Goal: Task Accomplishment & Management: Complete application form

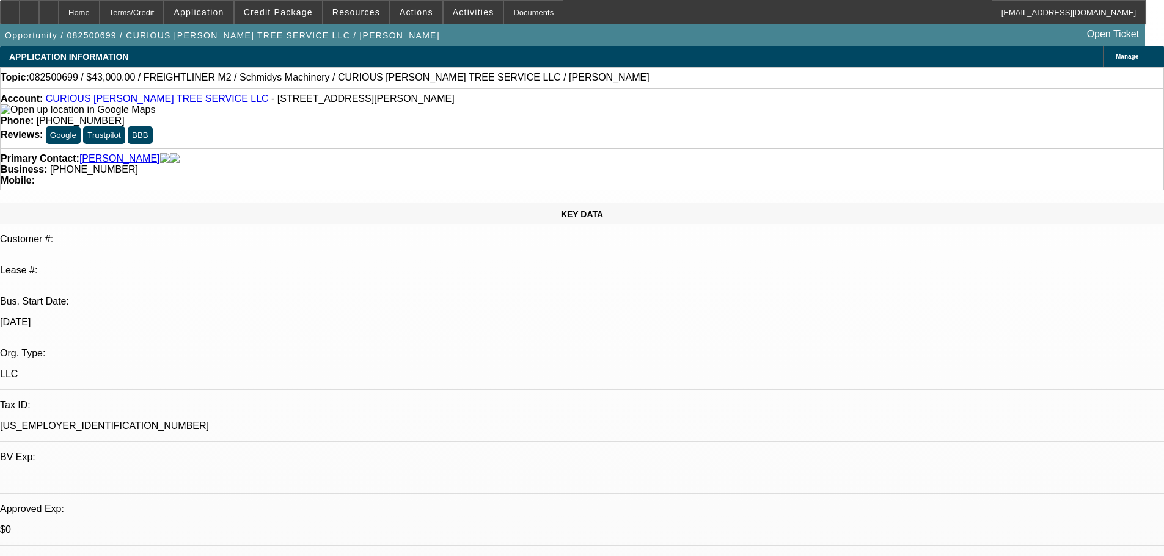
select select "0"
select select "2"
select select "0"
select select "6"
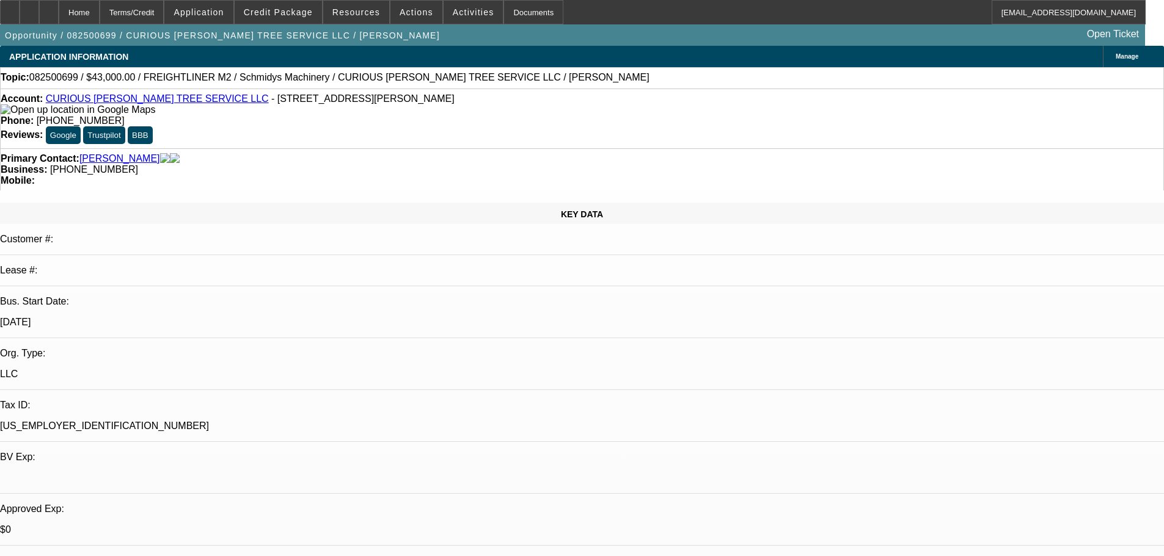
select select "0"
select select "6"
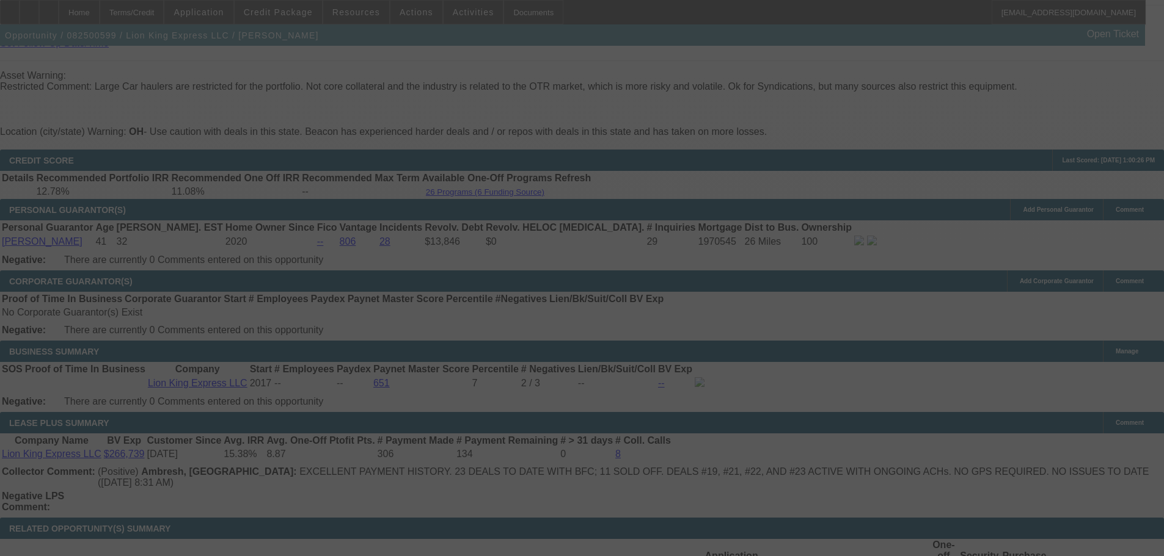
scroll to position [2507, 0]
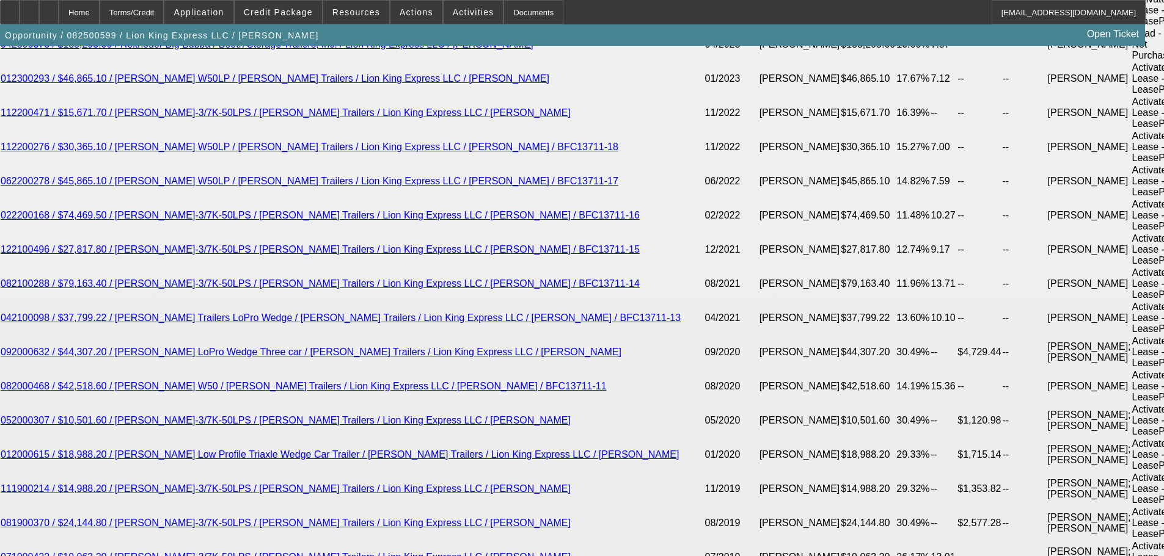
select select "0"
select select "6"
select select "0"
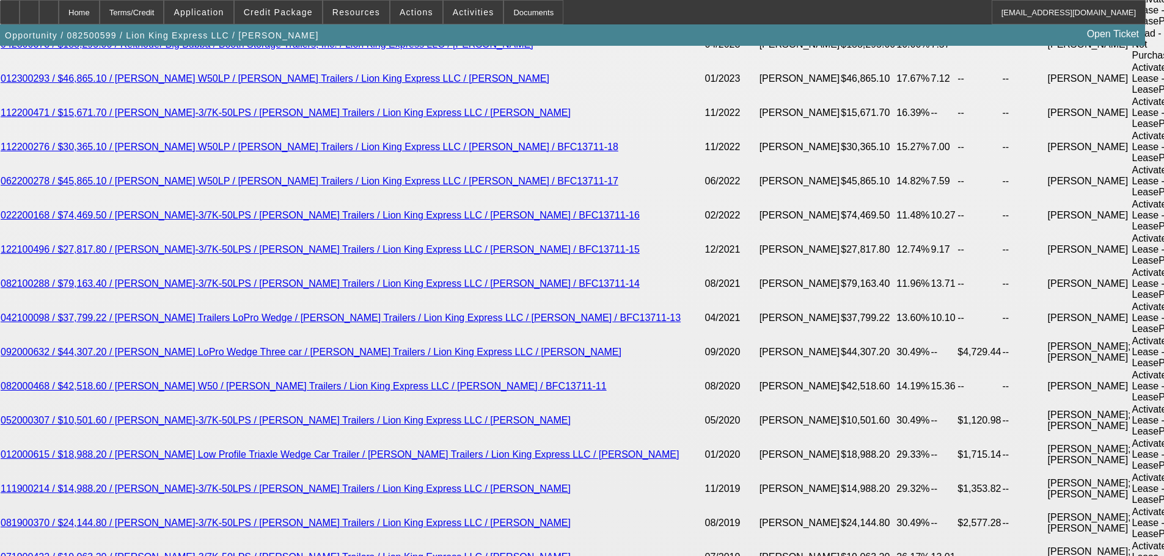
select select "0"
select select "6"
select select "0"
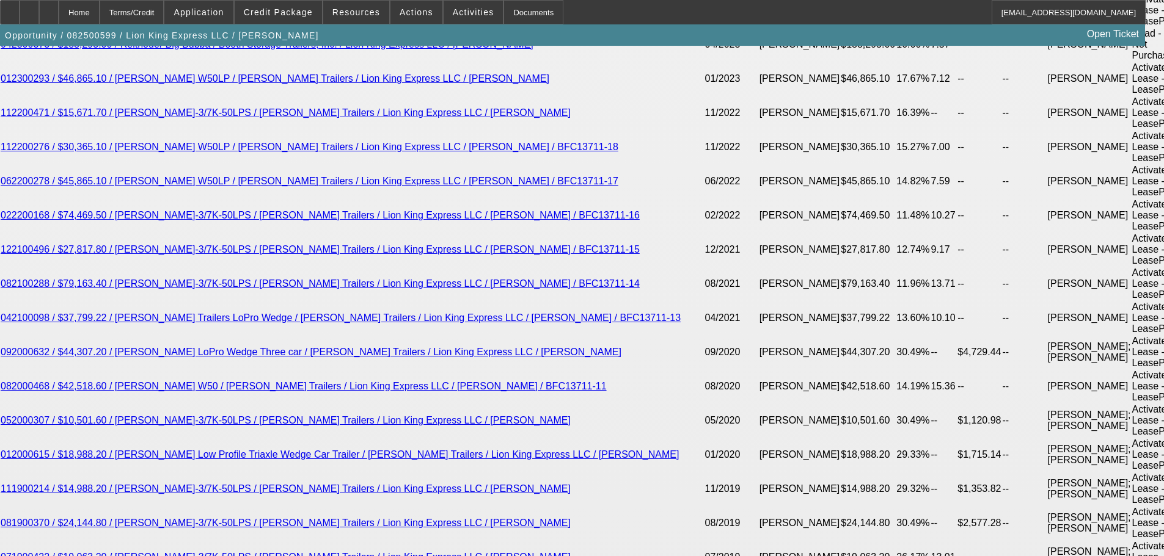
select select "0"
select select "6"
select select "0"
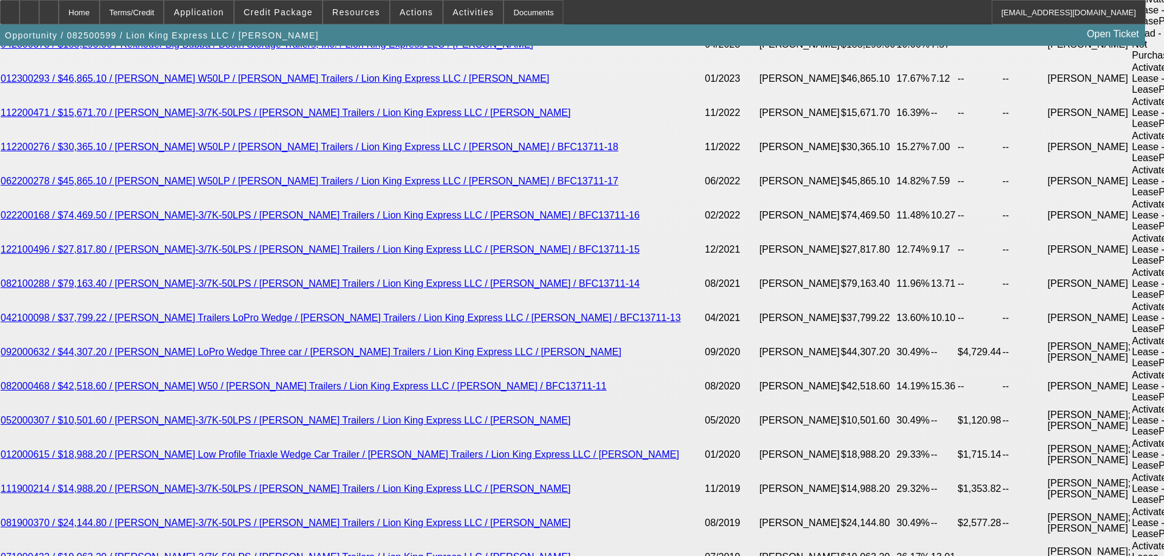
select select "6"
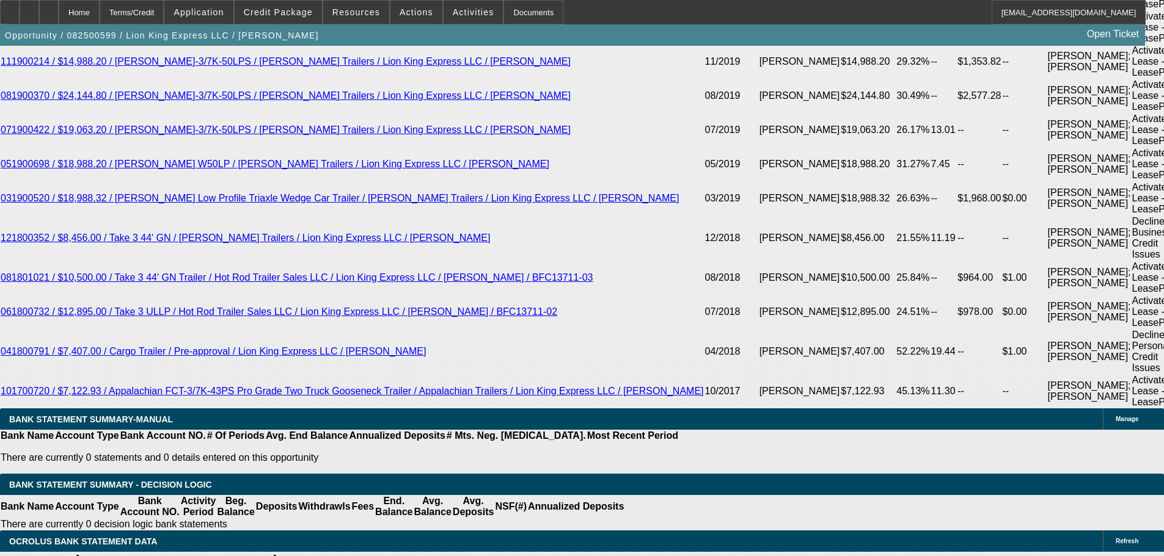
drag, startPoint x: 264, startPoint y: 227, endPoint x: 320, endPoint y: 229, distance: 55.6
type input "1"
type input "UNKNOWN"
type input "$2,522.27"
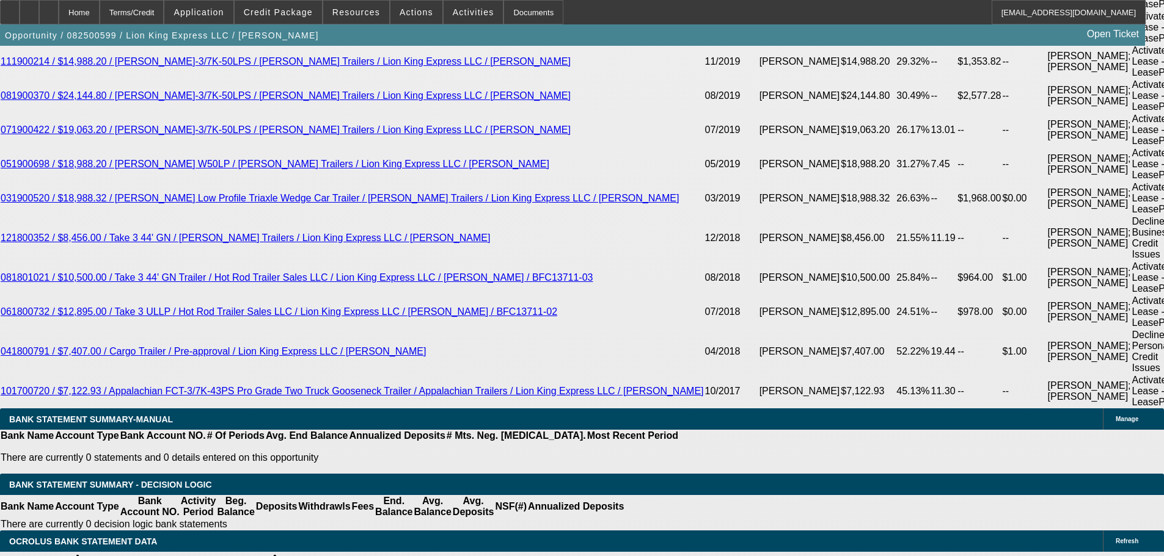
type input "10"
type input "$3,135.11"
type input "10.5"
type input "$3,171.53"
type input "10.5"
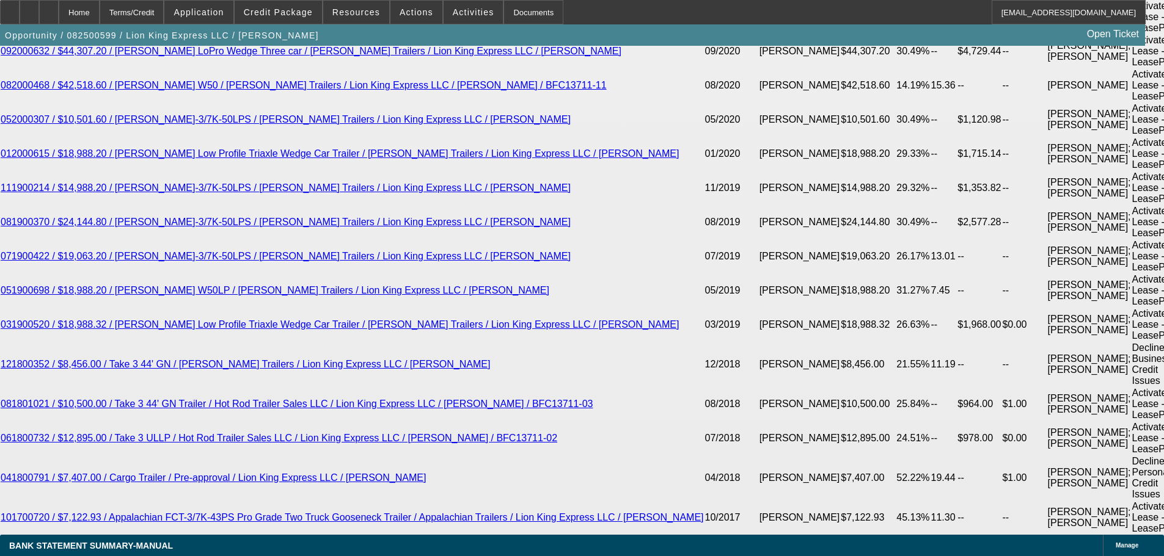
scroll to position [2690, 0]
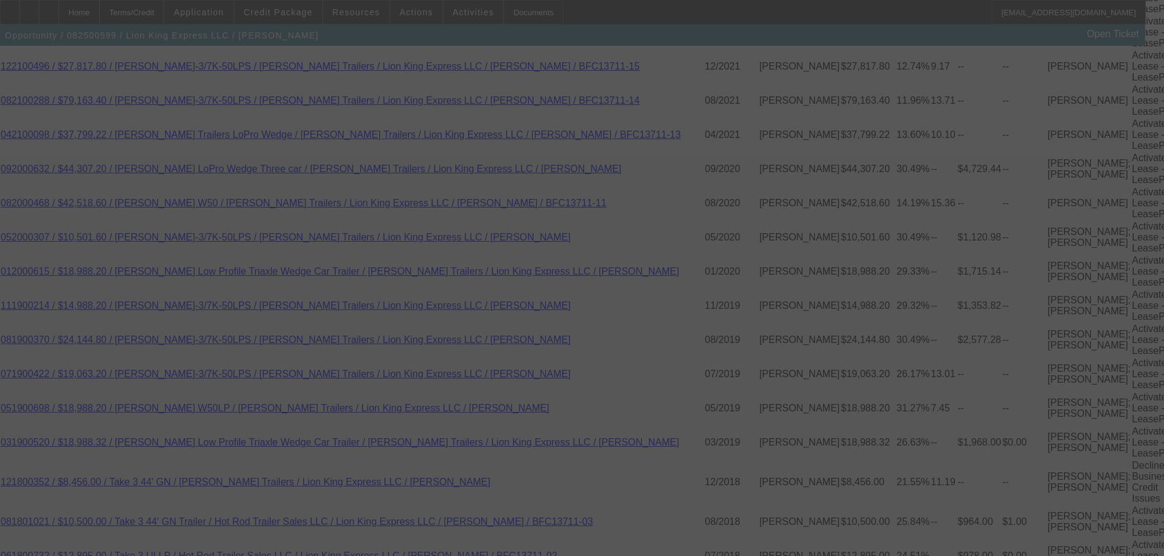
select select "0"
select select "6"
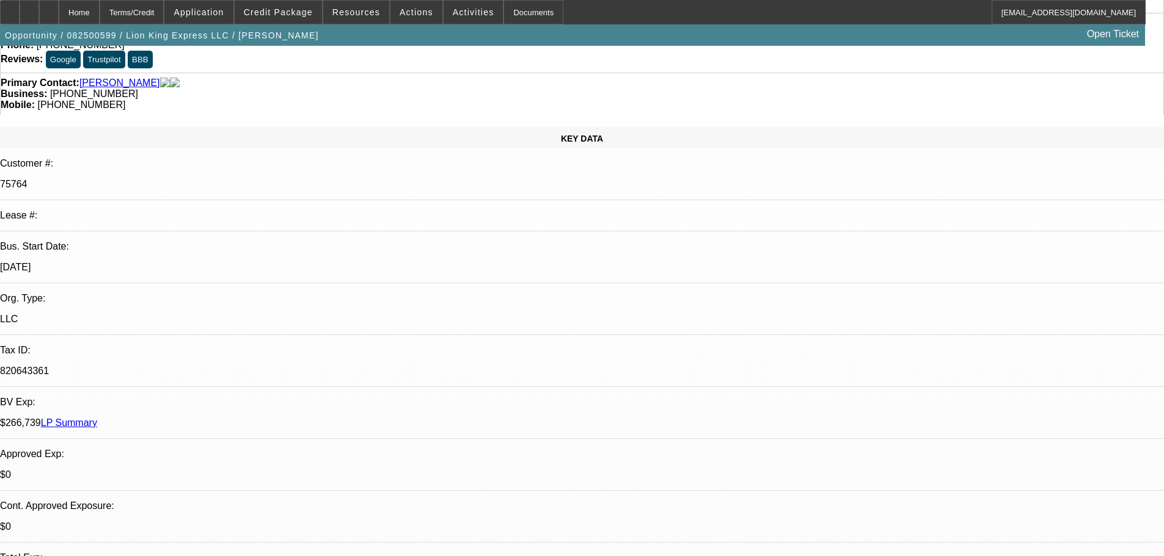
scroll to position [0, 0]
